Goal: Book appointment/travel/reservation

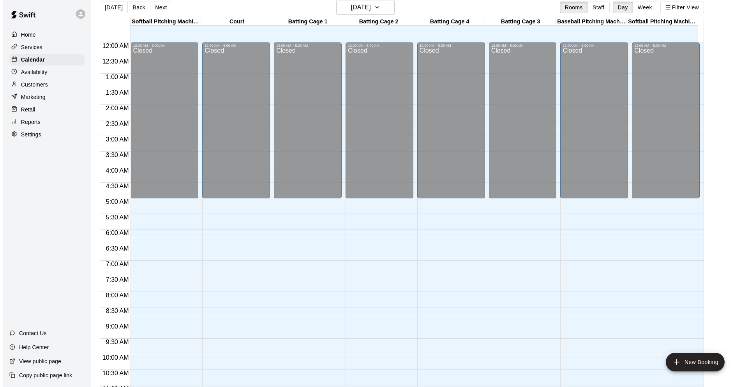
scroll to position [366, 0]
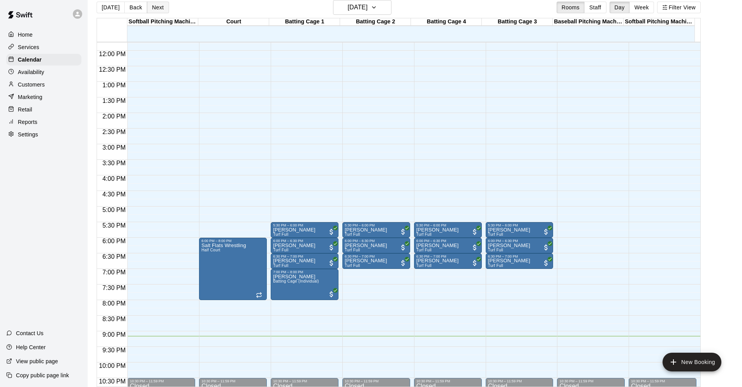
click at [156, 11] on button "Next" at bounding box center [158, 8] width 22 height 12
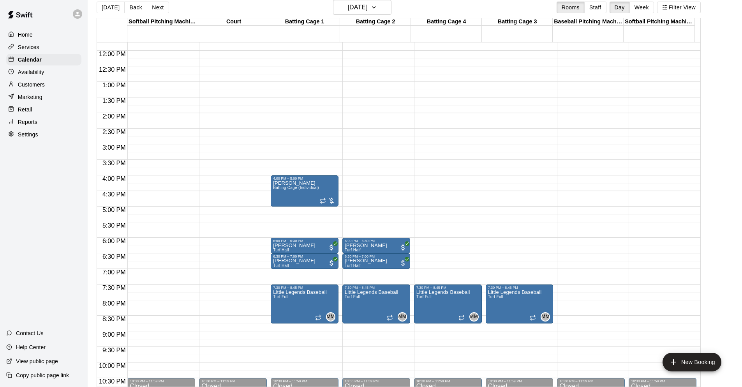
click at [442, 255] on div "12:00 AM – 5:00 AM Closed 7:30 PM – 8:45 PM Little Legends Baseball Turf Full M…" at bounding box center [448, 51] width 68 height 748
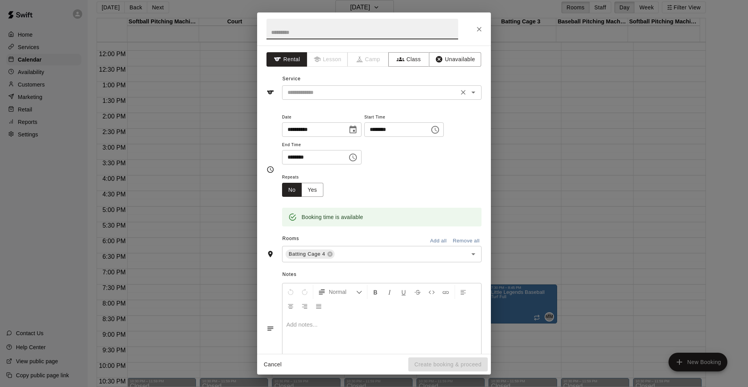
click at [469, 93] on icon "Open" at bounding box center [473, 92] width 9 height 9
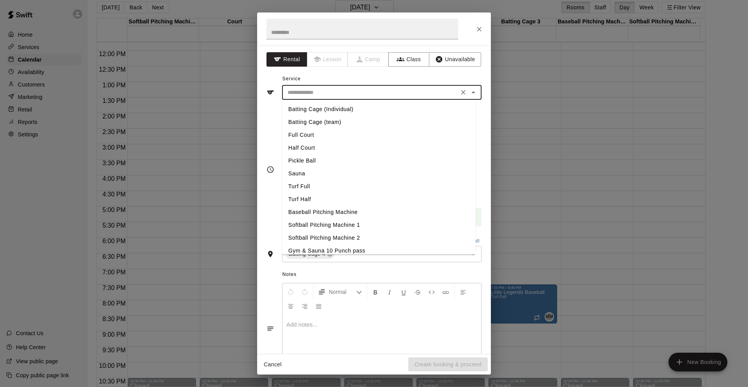
click at [352, 113] on li "Batting Cage (Individual)" at bounding box center [379, 109] width 194 height 13
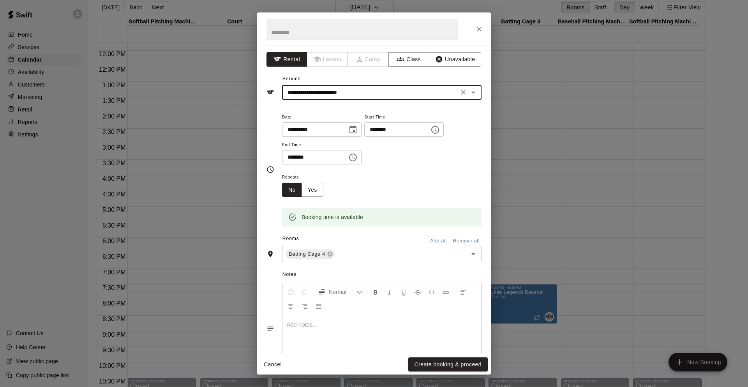
type input "**********"
click at [327, 255] on icon at bounding box center [330, 254] width 6 height 6
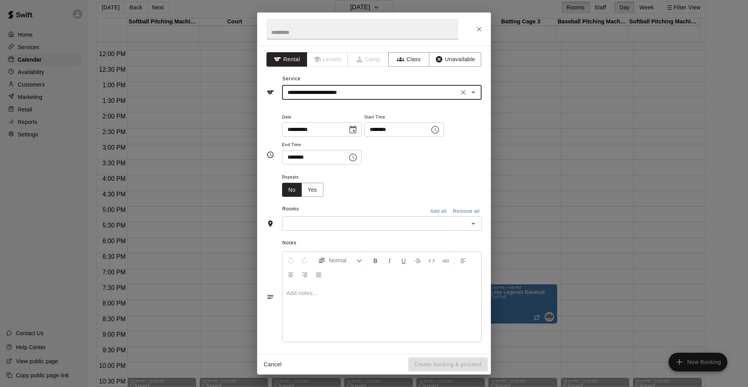
click at [361, 225] on input "text" at bounding box center [375, 224] width 182 height 10
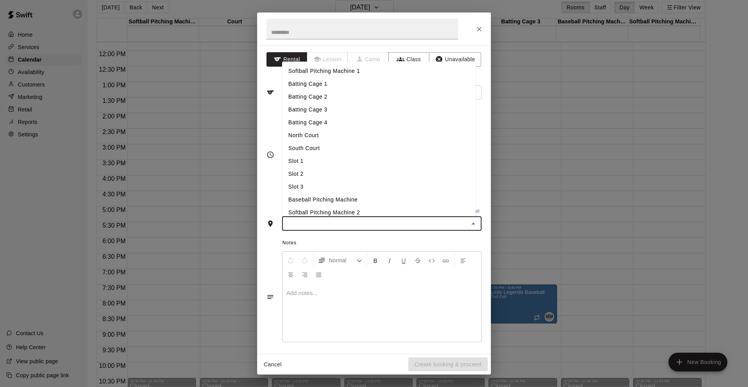
click at [339, 111] on li "Batting Cage 3" at bounding box center [379, 109] width 194 height 13
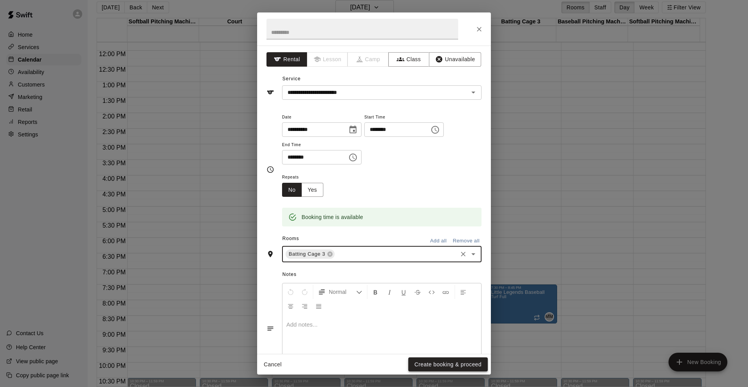
click at [439, 364] on button "Create booking & proceed" at bounding box center [448, 364] width 80 height 14
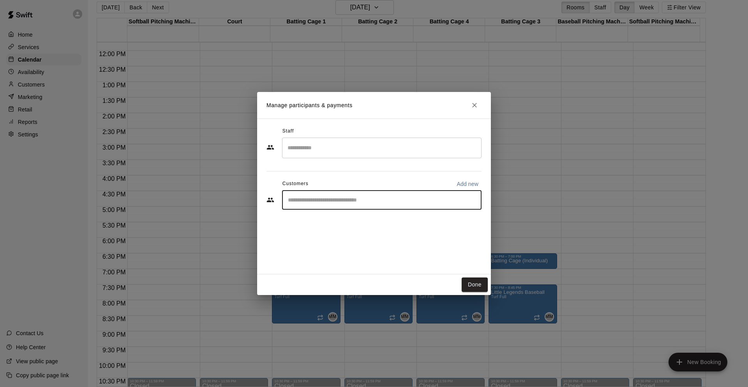
click at [370, 202] on input "Start typing to search customers..." at bounding box center [382, 200] width 193 height 8
type input "****"
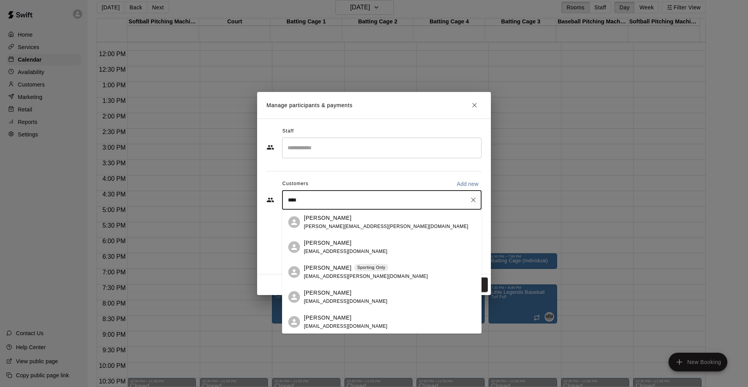
click at [366, 273] on div "[PERSON_NAME] Sporting Only [EMAIL_ADDRESS][PERSON_NAME][DOMAIN_NAME]" at bounding box center [366, 272] width 124 height 17
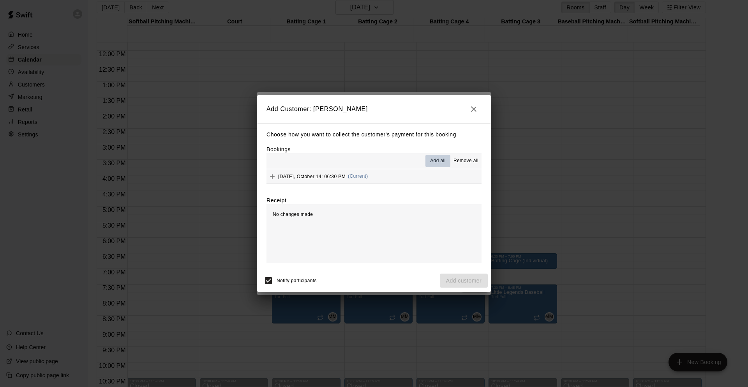
click at [439, 160] on span "Add all" at bounding box center [438, 161] width 16 height 8
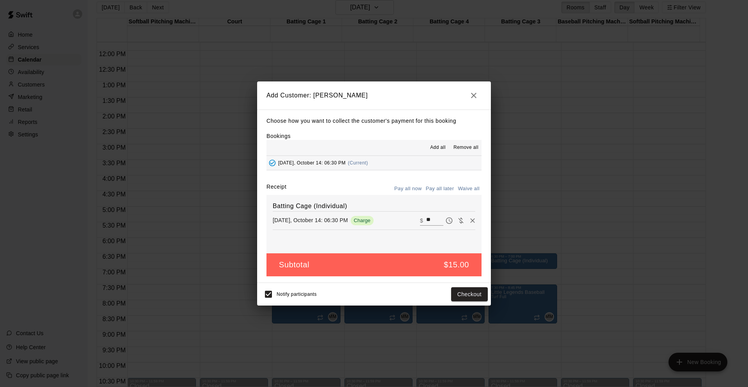
click at [440, 189] on button "Pay all later" at bounding box center [440, 189] width 32 height 12
click at [463, 293] on button "Add customer" at bounding box center [464, 294] width 48 height 14
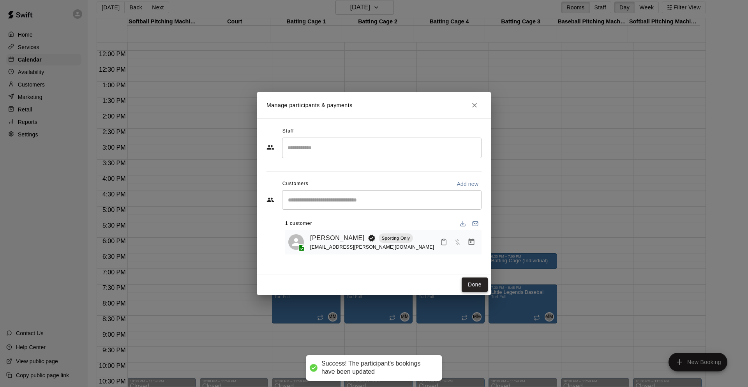
click at [471, 286] on button "Done" at bounding box center [475, 284] width 26 height 14
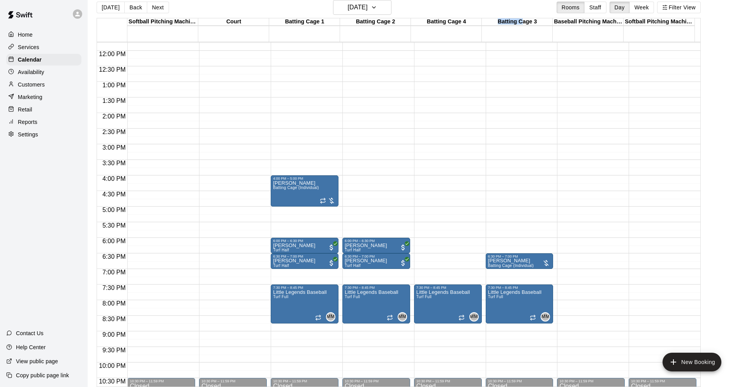
drag, startPoint x: 526, startPoint y: 21, endPoint x: 497, endPoint y: 21, distance: 29.6
click at [497, 21] on div "Batting Cage 3" at bounding box center [517, 21] width 71 height 7
click at [496, 20] on div "Batting Cage 3" at bounding box center [517, 21] width 71 height 7
click at [683, 6] on button "Filter View" at bounding box center [679, 8] width 44 height 12
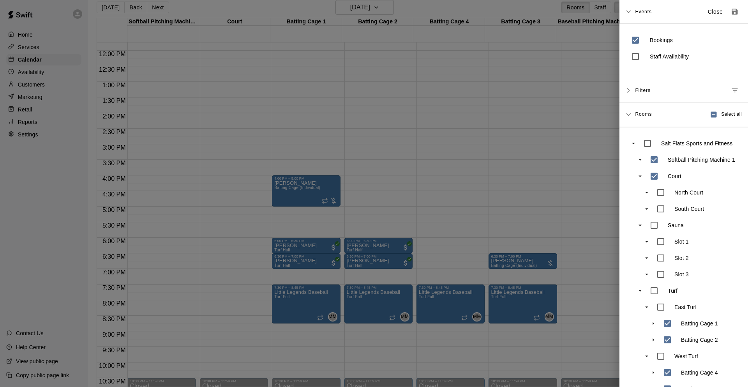
scroll to position [57, 0]
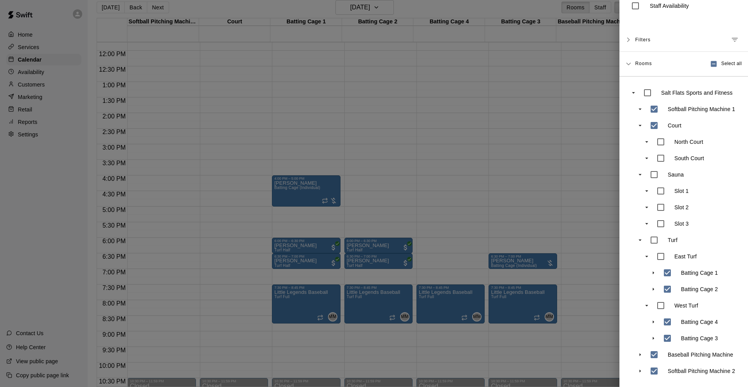
drag, startPoint x: 684, startPoint y: 316, endPoint x: 684, endPoint y: 334, distance: 18.3
click at [684, 334] on div "Batting Cage 4 Batting Cage 3" at bounding box center [693, 330] width 93 height 33
drag, startPoint x: 684, startPoint y: 334, endPoint x: 683, endPoint y: 312, distance: 22.2
click at [683, 314] on div "Batting Cage 4 Batting Cage 3" at bounding box center [693, 330] width 93 height 33
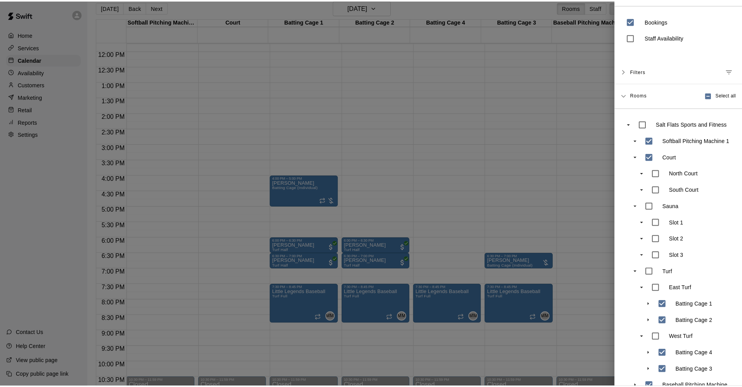
scroll to position [0, 0]
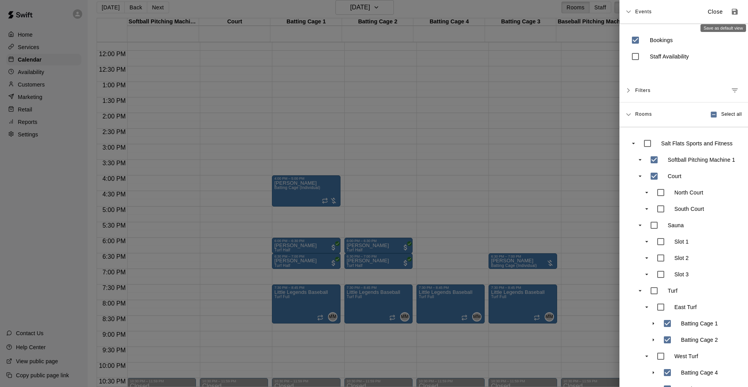
click at [731, 10] on icon "Save as default view" at bounding box center [735, 12] width 8 height 8
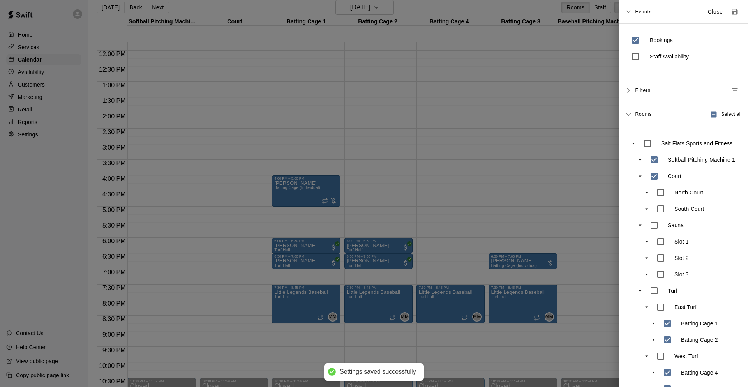
click at [569, 99] on div at bounding box center [374, 193] width 748 height 387
